Goal: Information Seeking & Learning: Check status

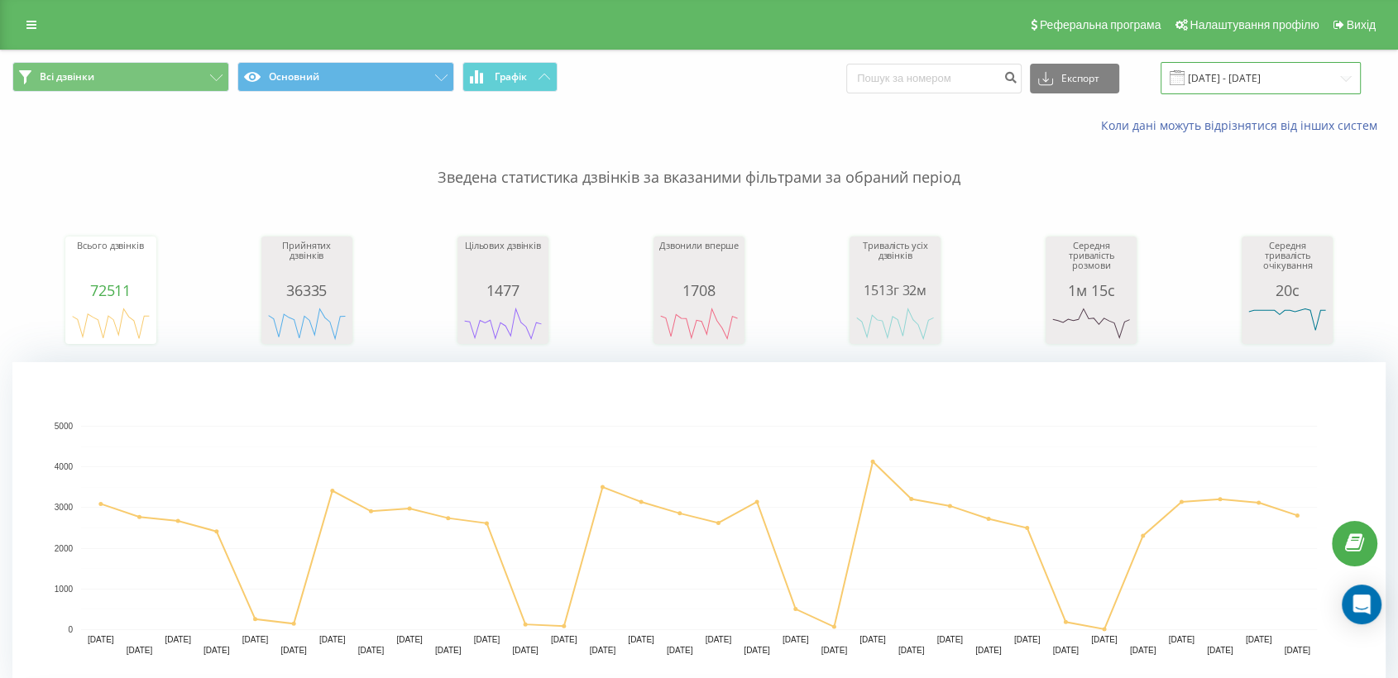
click at [1231, 85] on input "25.03.2025 - 25.04.2025" at bounding box center [1260, 78] width 200 height 32
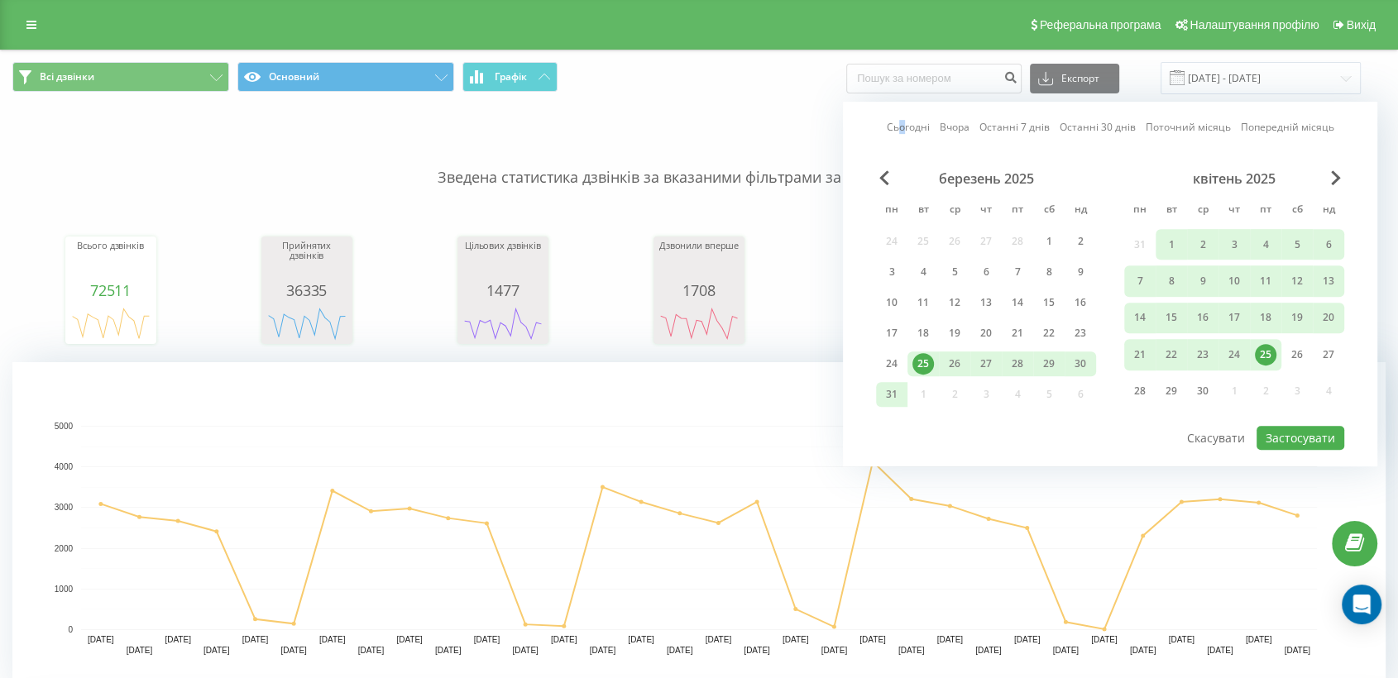
click at [906, 123] on link "Сьогодні" at bounding box center [908, 128] width 43 height 16
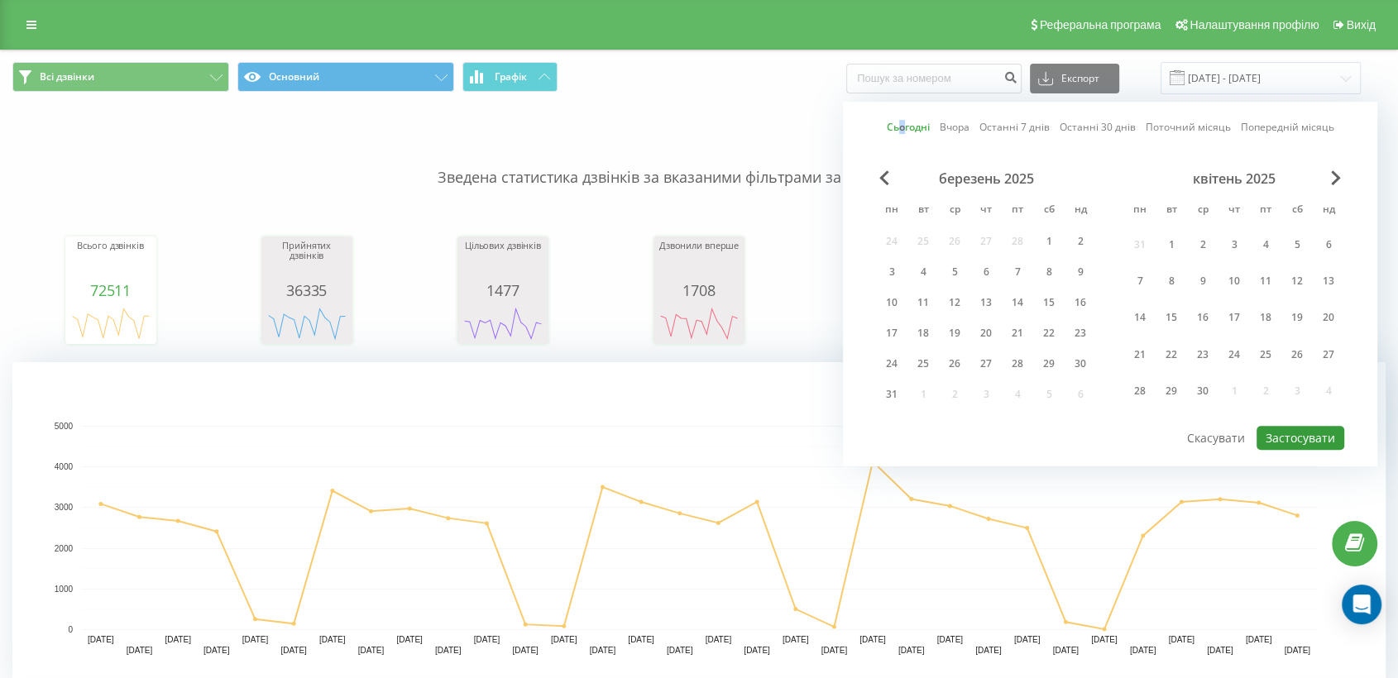
click at [1270, 426] on button "Застосувати" at bounding box center [1300, 438] width 88 height 24
type input "[DATE] - [DATE]"
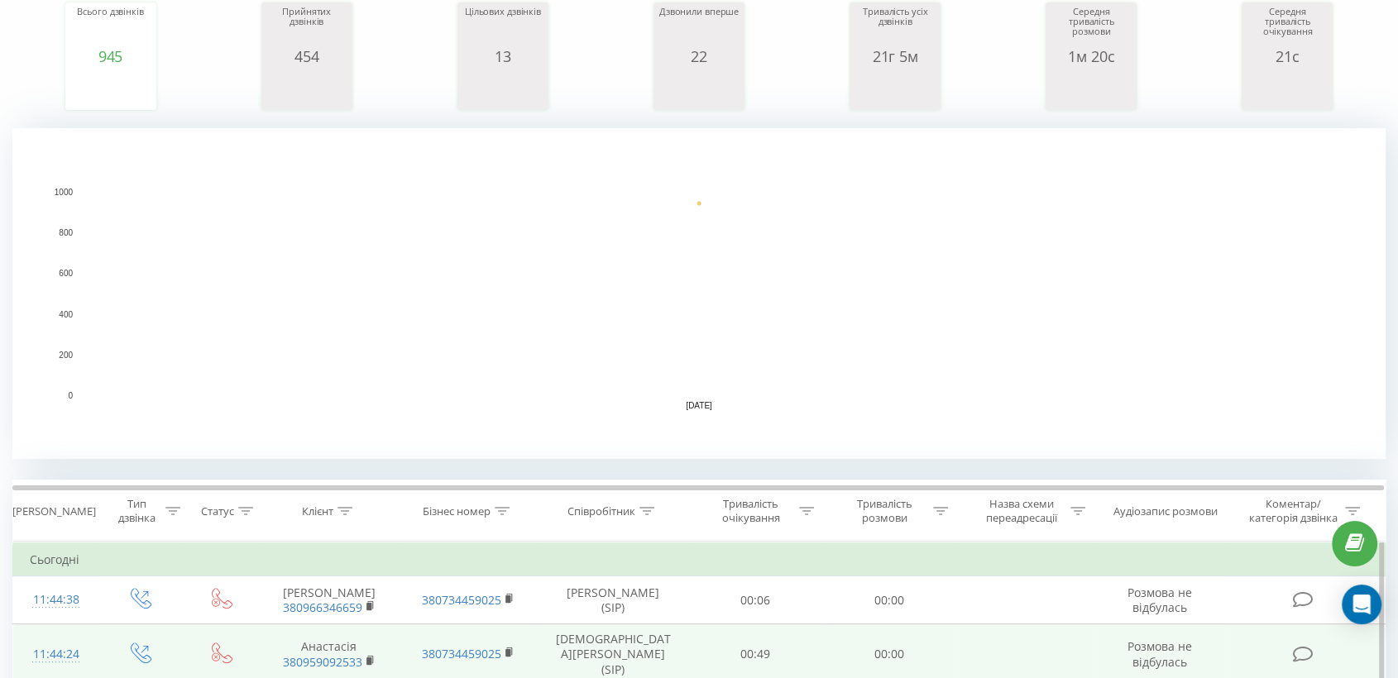
scroll to position [459, 0]
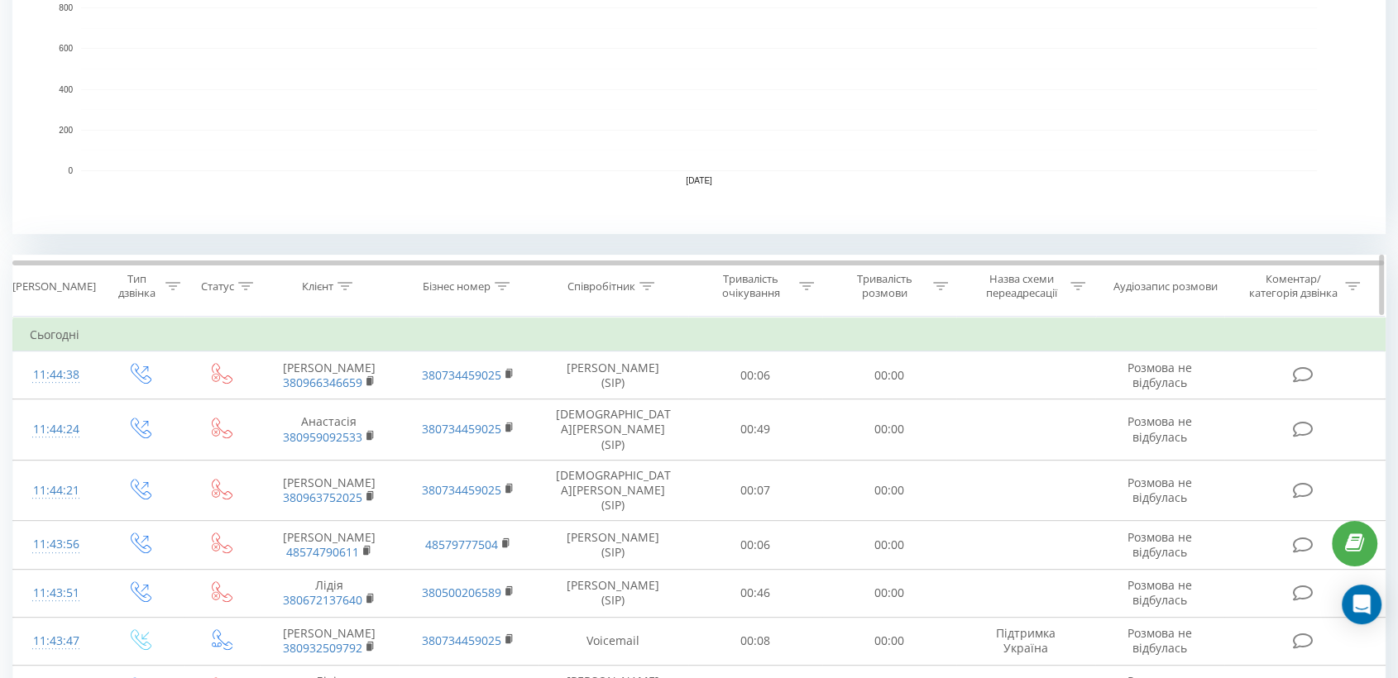
click at [647, 285] on icon at bounding box center [646, 286] width 15 height 8
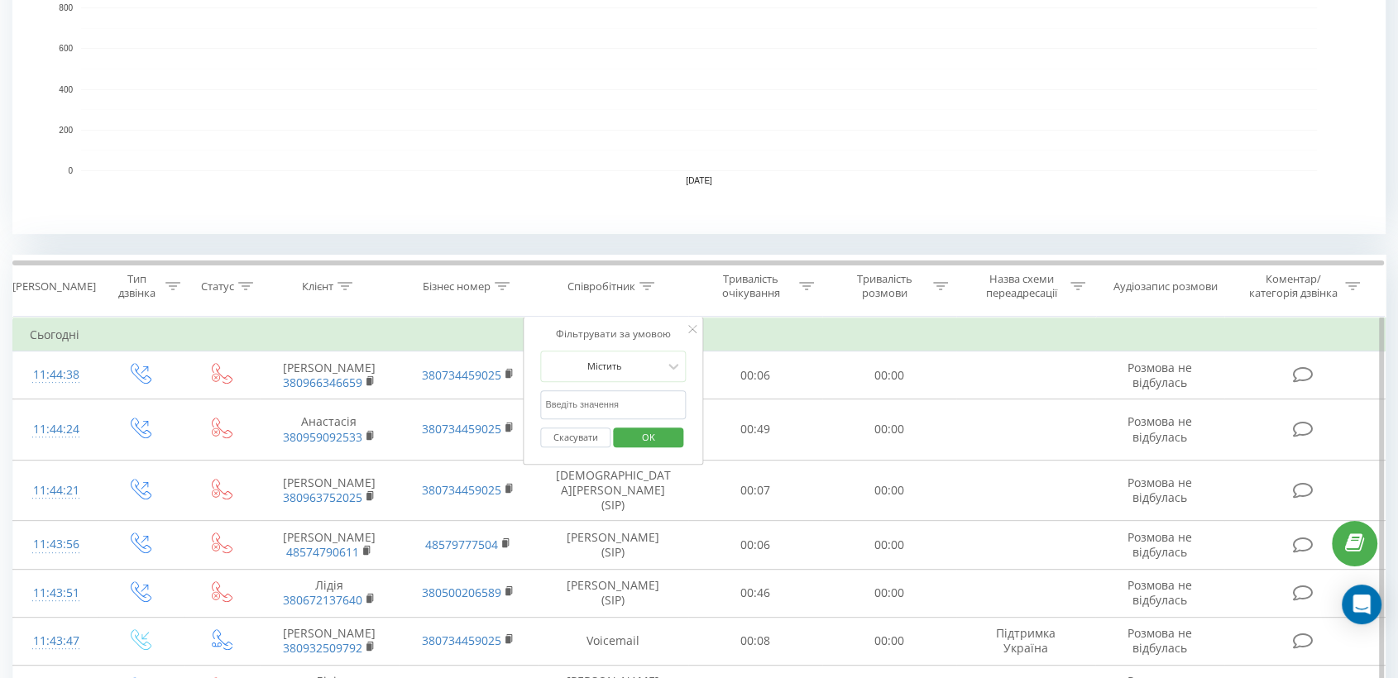
drag, startPoint x: 596, startPoint y: 395, endPoint x: 602, endPoint y: 403, distance: 10.6
click at [596, 394] on input "text" at bounding box center [613, 404] width 146 height 29
type input "піль"
click at [662, 436] on span "OK" at bounding box center [648, 437] width 46 height 26
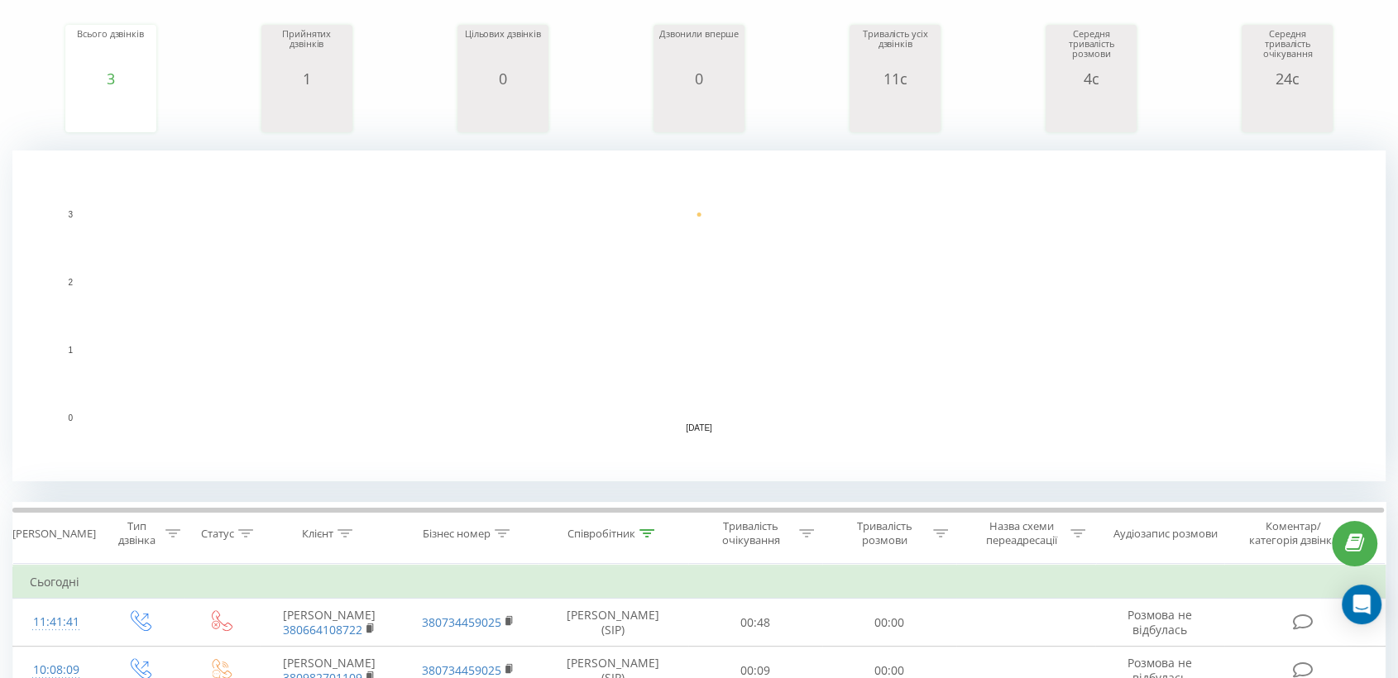
scroll to position [367, 0]
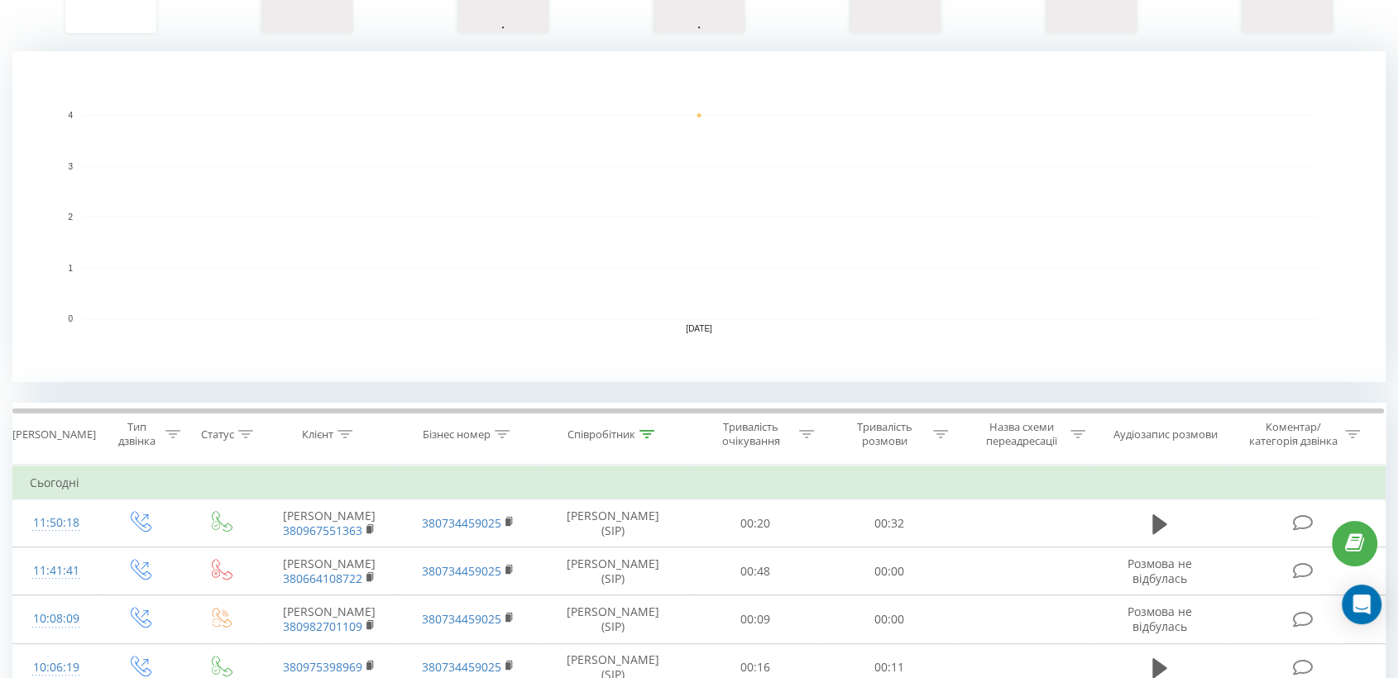
scroll to position [459, 0]
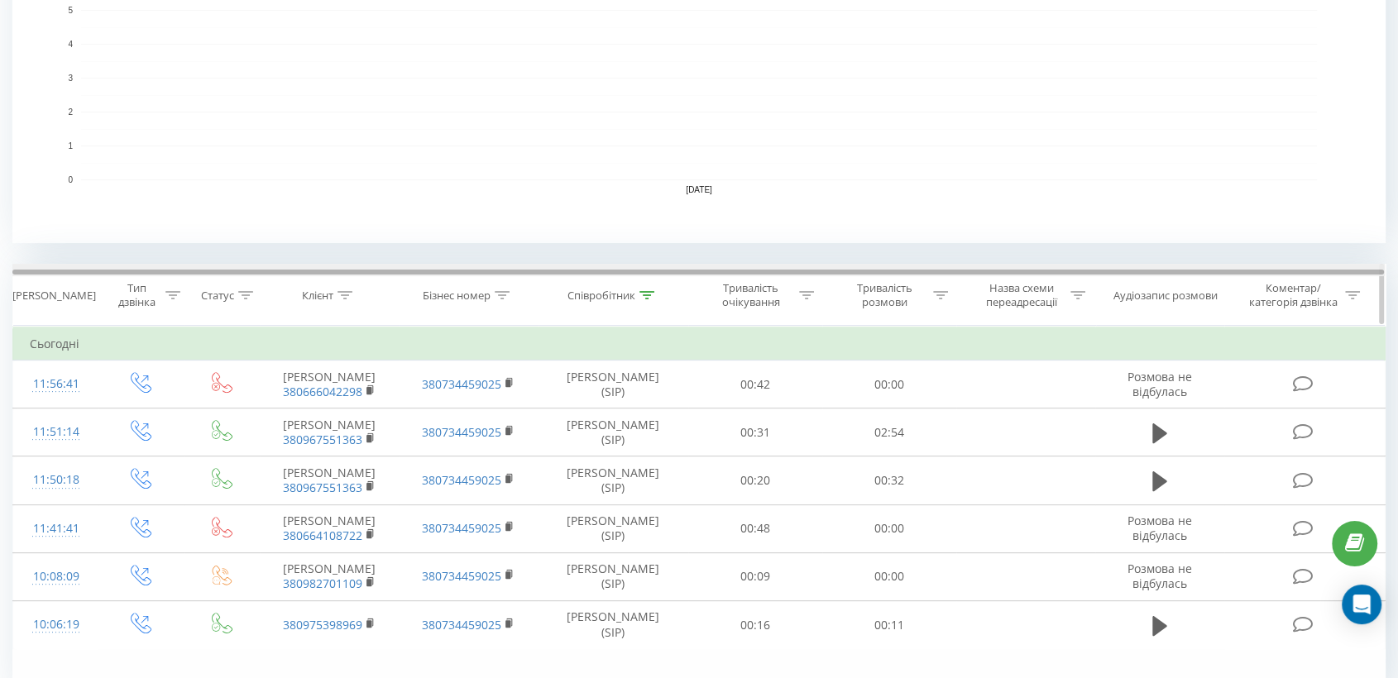
scroll to position [459, 0]
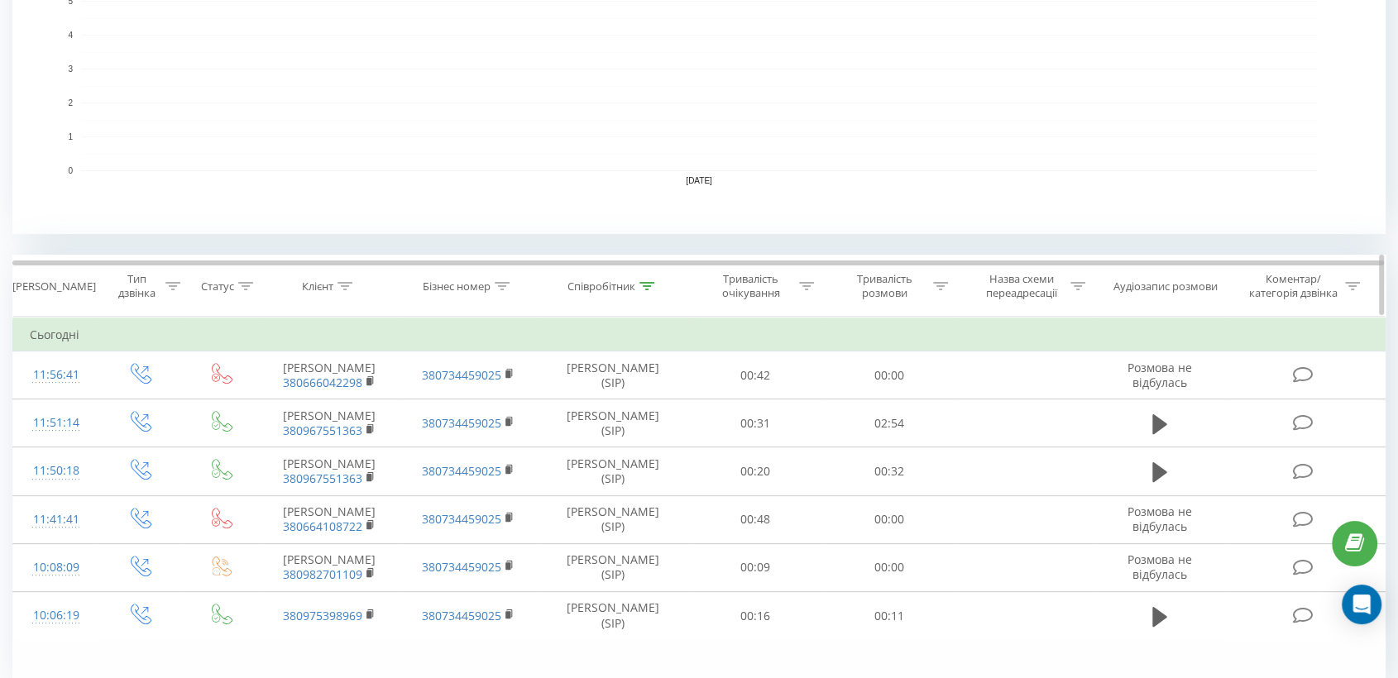
click at [644, 282] on icon at bounding box center [646, 286] width 15 height 8
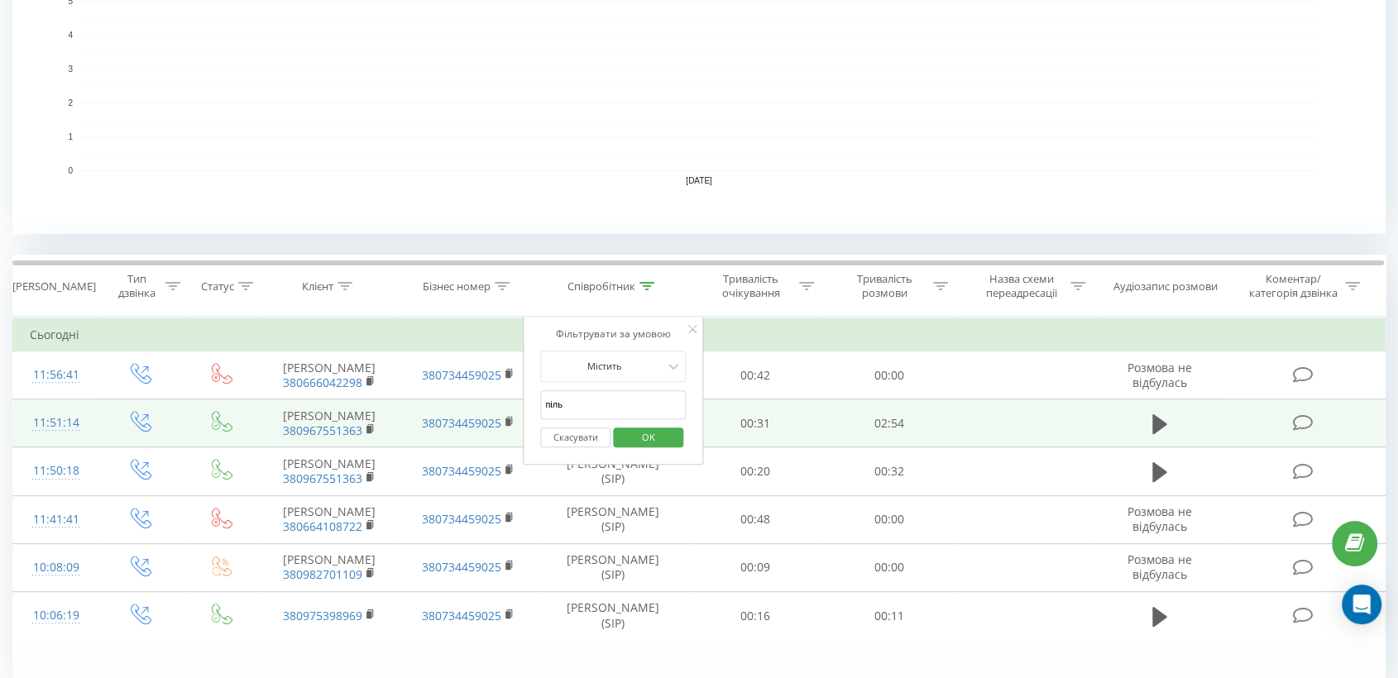
drag, startPoint x: 572, startPoint y: 399, endPoint x: 481, endPoint y: 412, distance: 91.1
click at [481, 412] on table "Фільтрувати за умовою Дорівнює Введіть значення Скасувати OK Фільтрувати за умо…" at bounding box center [698, 478] width 1373 height 323
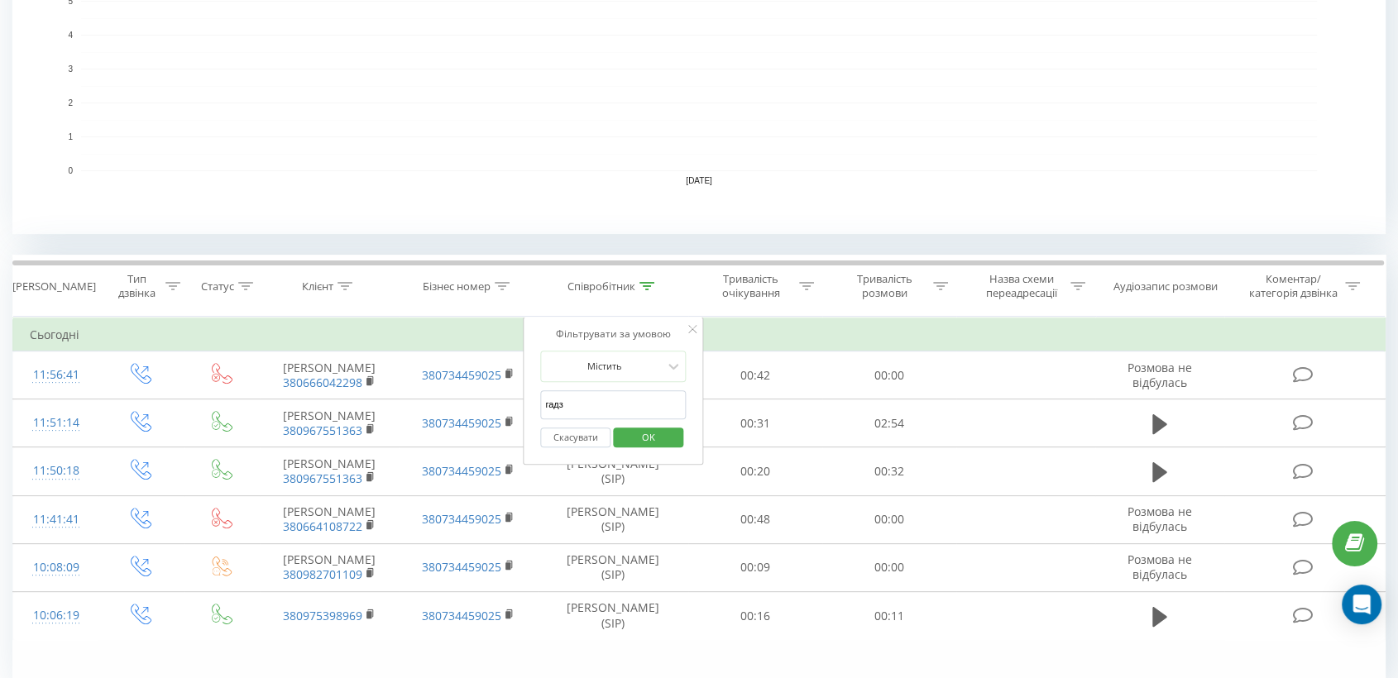
click at [654, 434] on span "OK" at bounding box center [648, 437] width 46 height 26
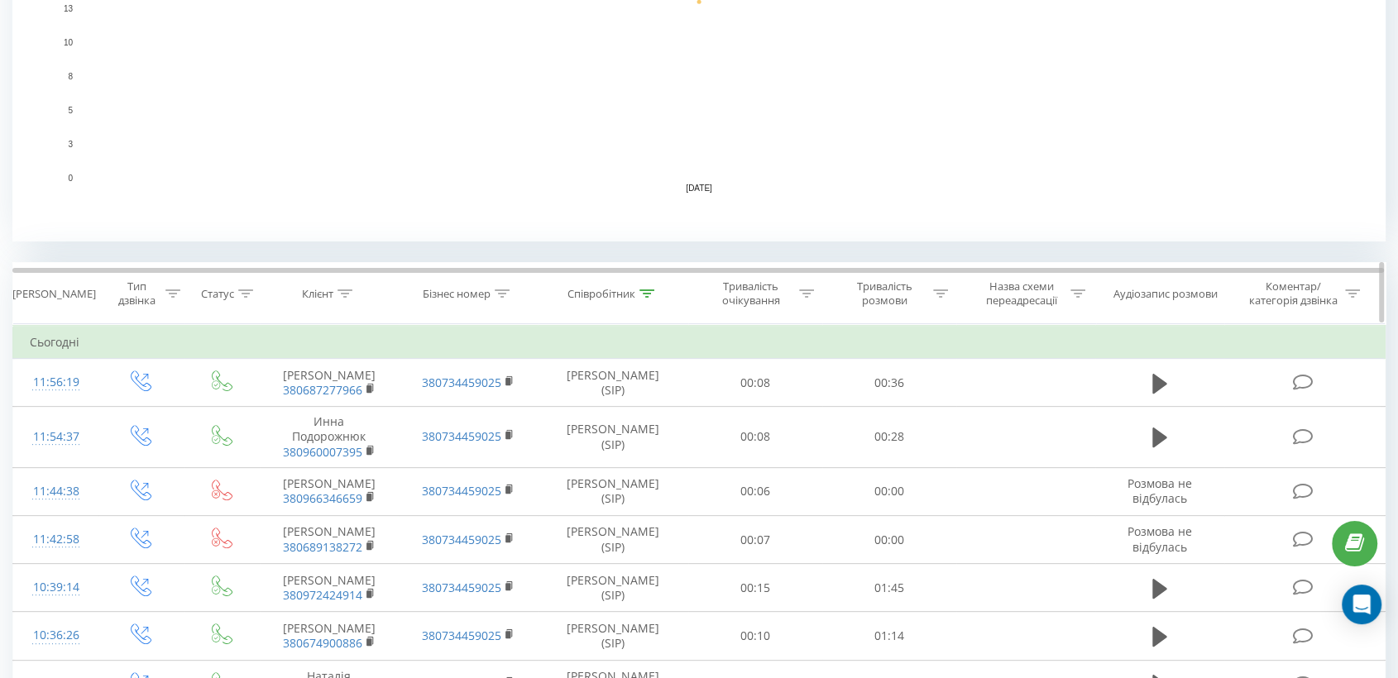
scroll to position [459, 0]
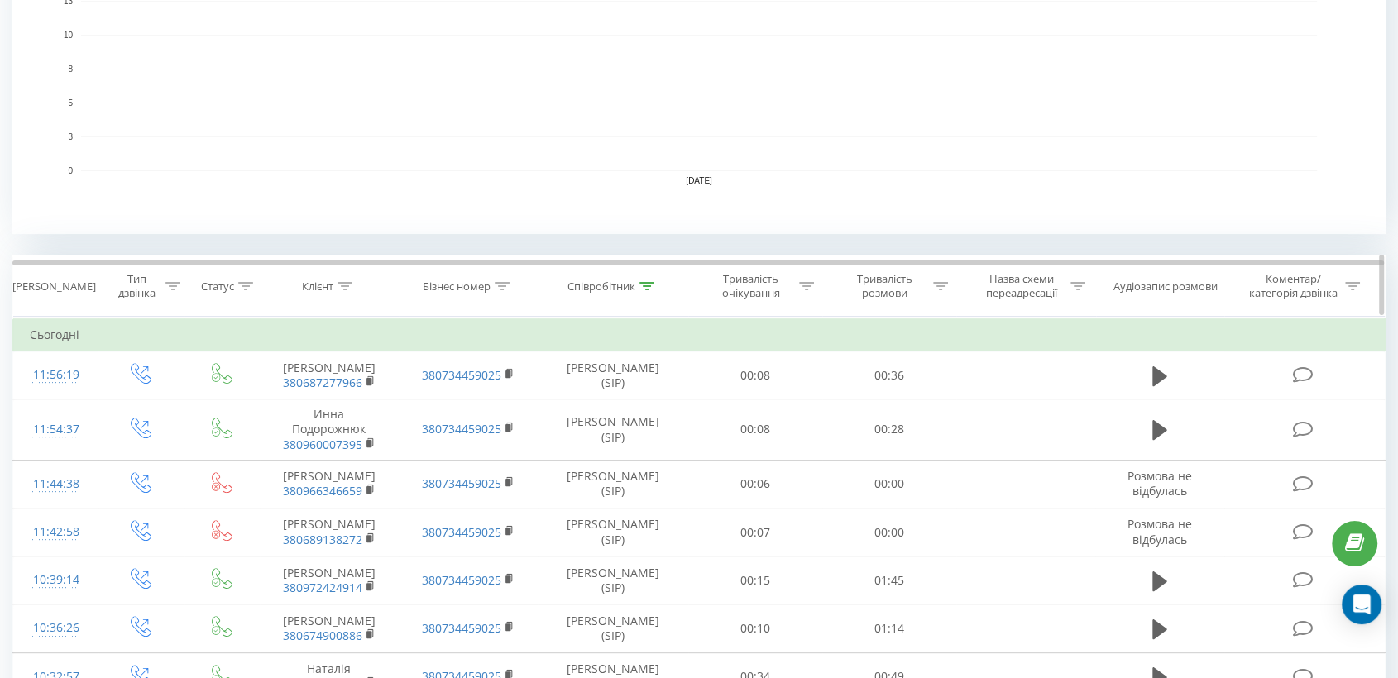
click at [648, 290] on div at bounding box center [646, 287] width 15 height 14
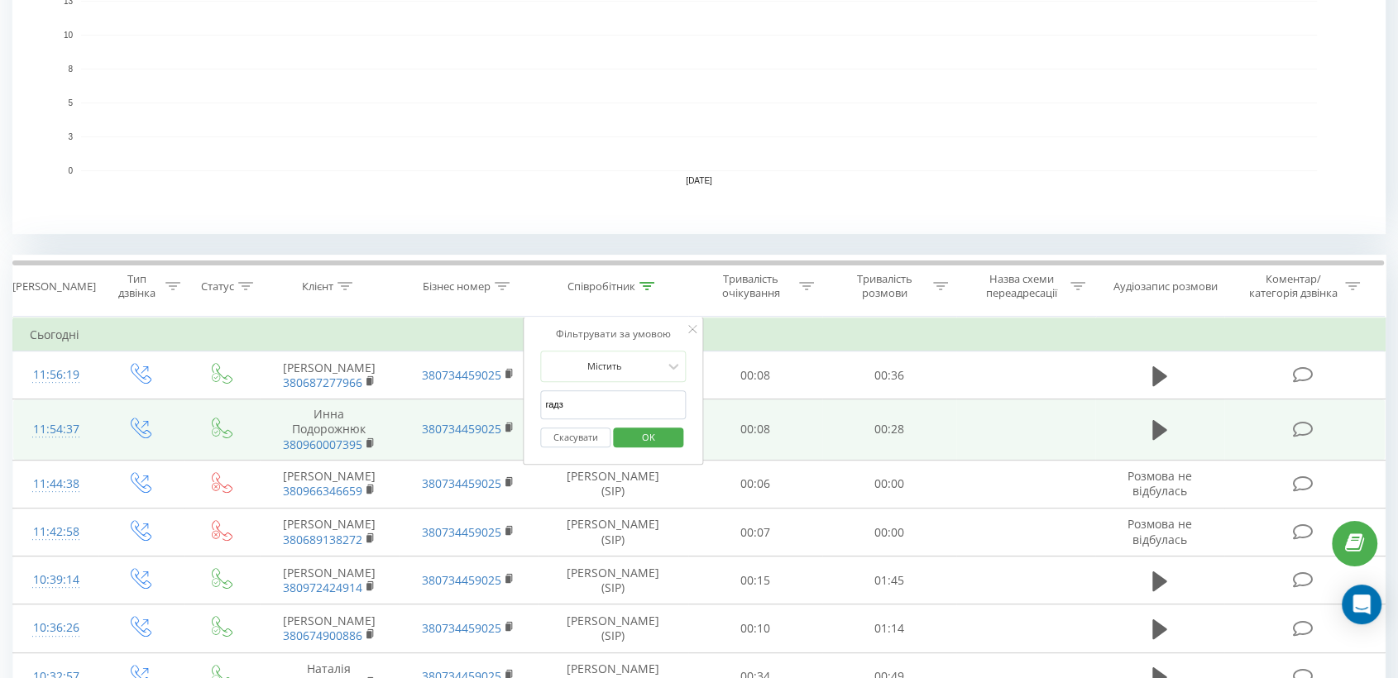
drag, startPoint x: 585, startPoint y: 400, endPoint x: 509, endPoint y: 401, distance: 76.1
click at [511, 401] on table "Фільтрувати за умовою Дорівнює Введіть значення Скасувати OK Фільтрувати за умо…" at bounding box center [698, 653] width 1373 height 673
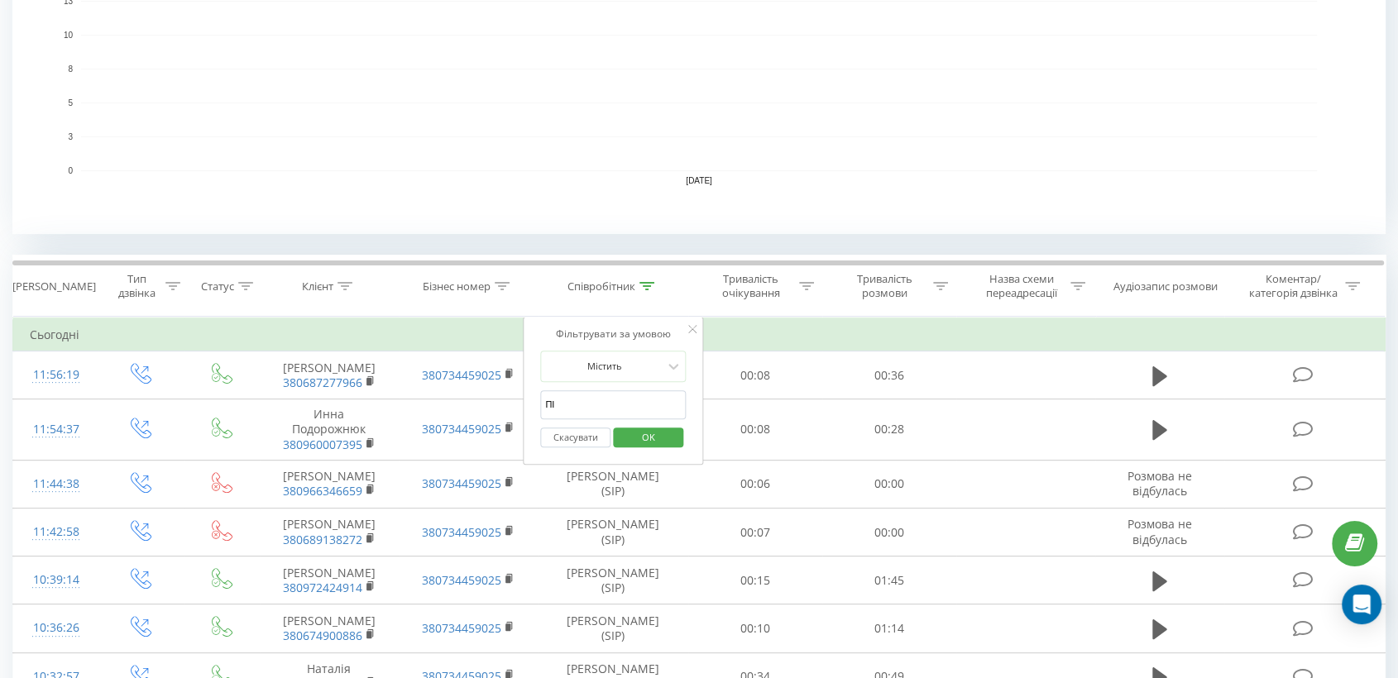
type input "піль"
click at [634, 437] on span "OK" at bounding box center [648, 437] width 46 height 26
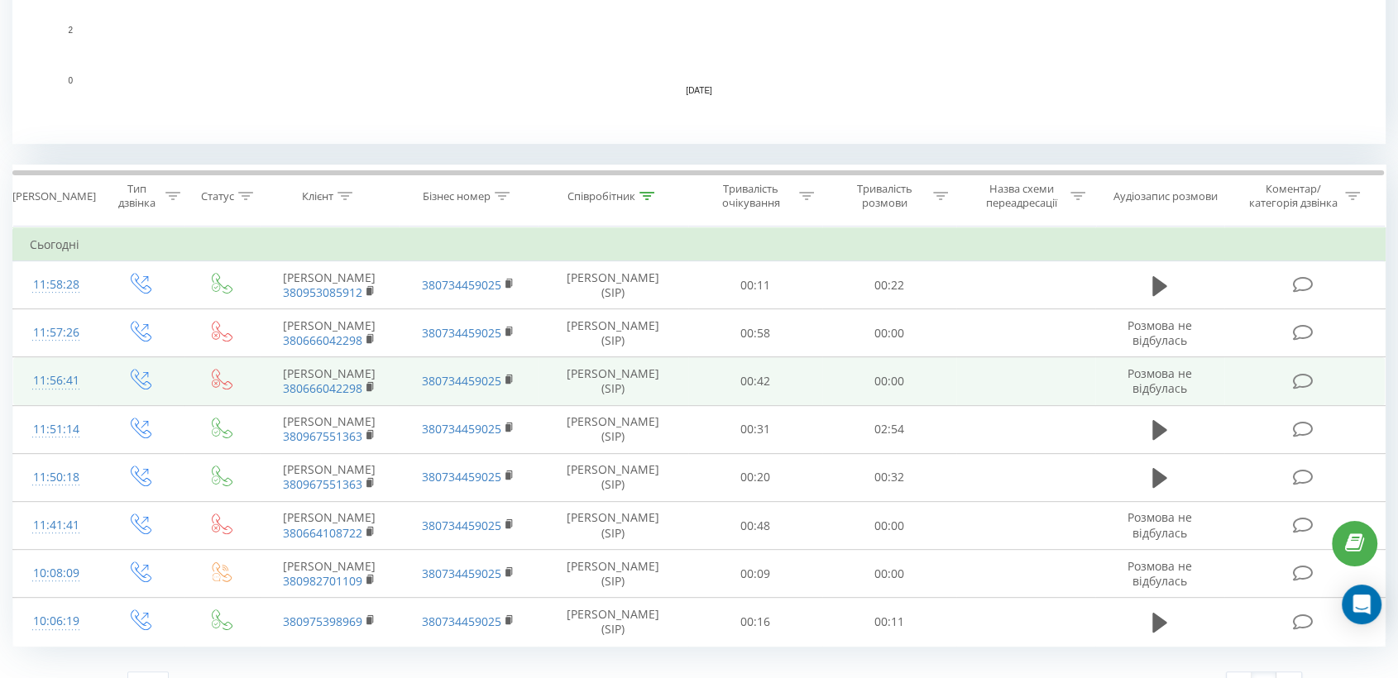
scroll to position [603, 0]
